Goal: Check status: Check status

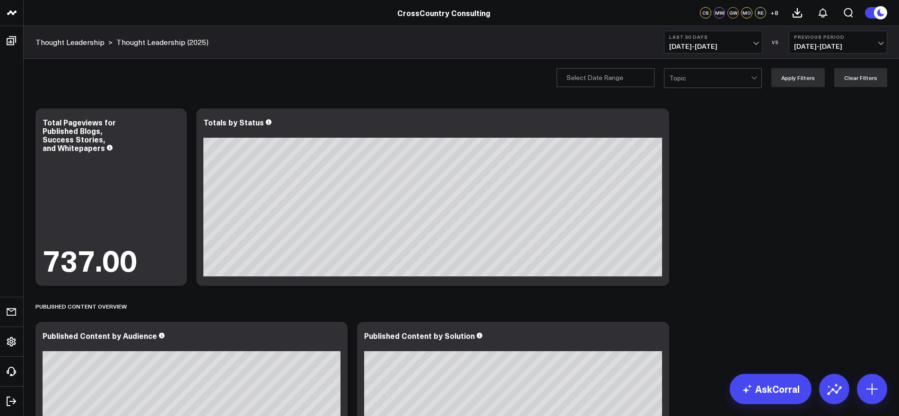
click at [751, 44] on span "[DATE] - [DATE]" at bounding box center [713, 47] width 88 height 8
click at [690, 302] on link "Custom Dates" at bounding box center [712, 302] width 97 height 18
select select "8"
select select "2025"
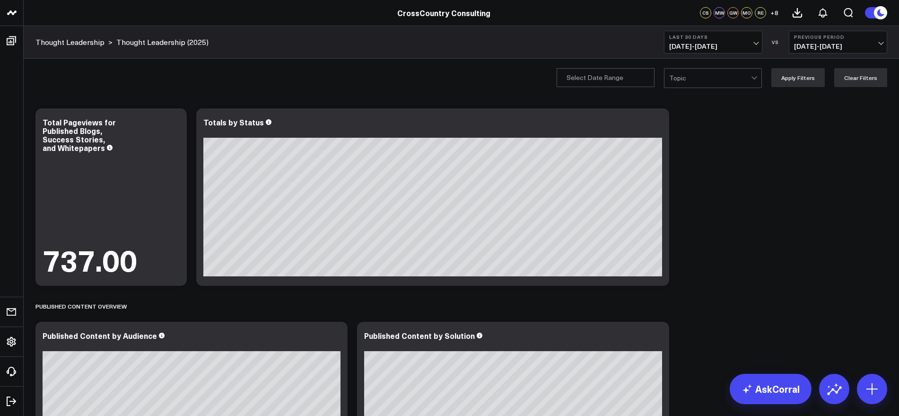
click at [755, 43] on span "[DATE] - [DATE]" at bounding box center [713, 47] width 88 height 8
click at [679, 285] on link "YTD" at bounding box center [712, 284] width 97 height 18
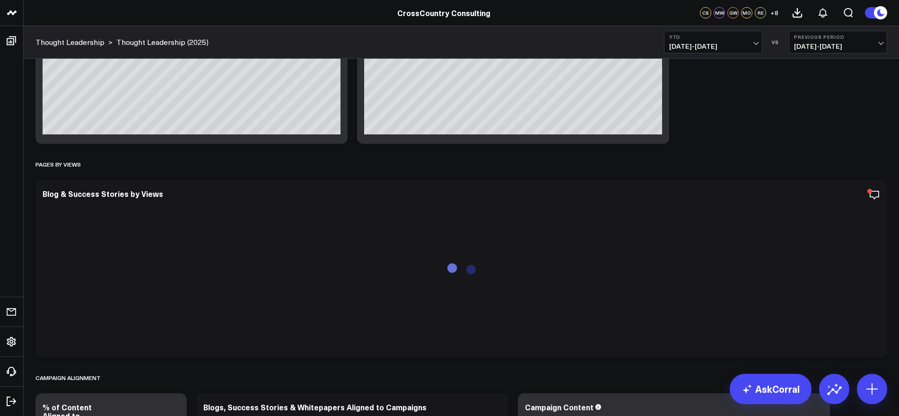
scroll to position [2010, 0]
